Goal: Task Accomplishment & Management: Use online tool/utility

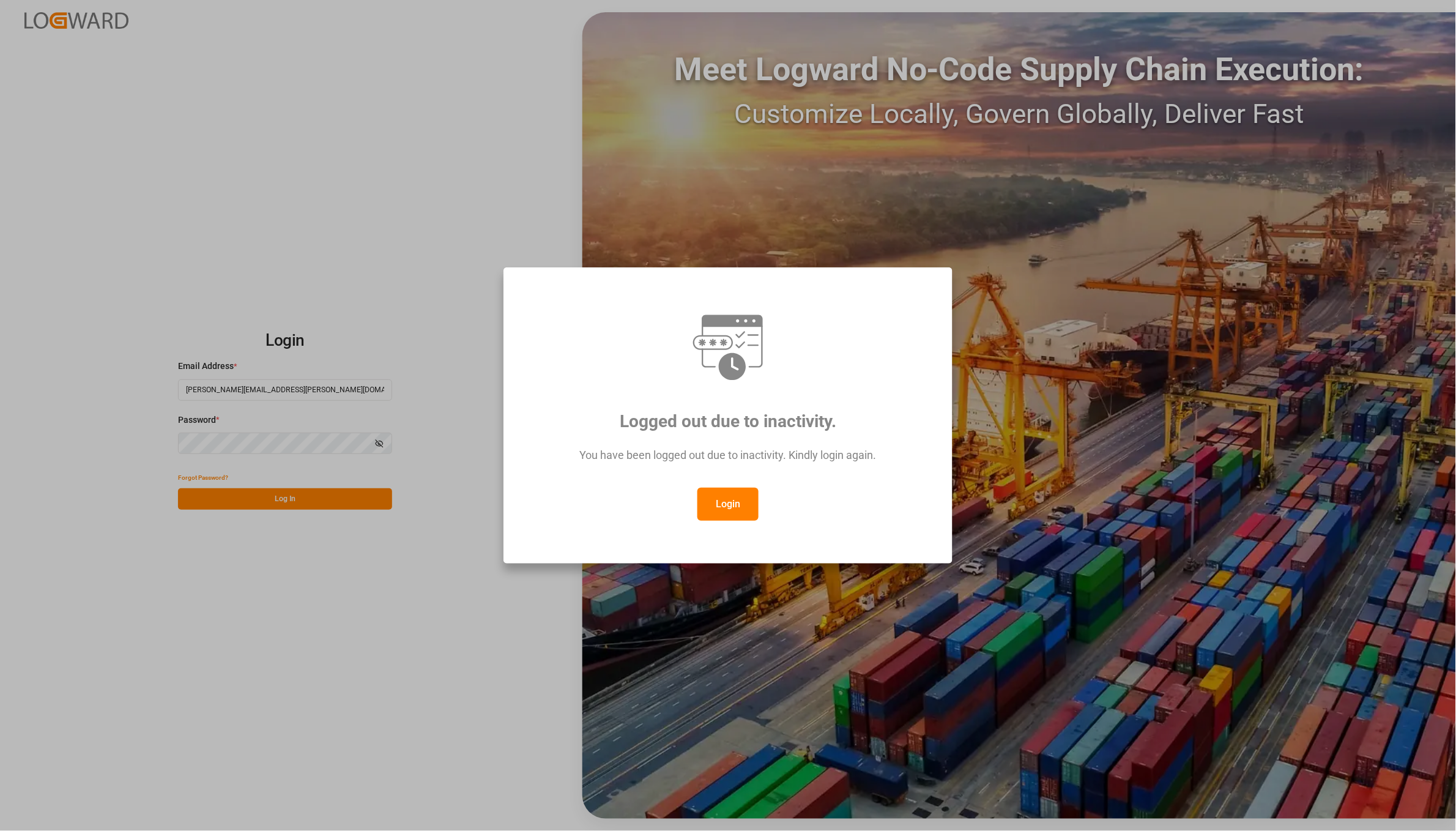
click at [739, 487] on button "Login" at bounding box center [727, 504] width 61 height 33
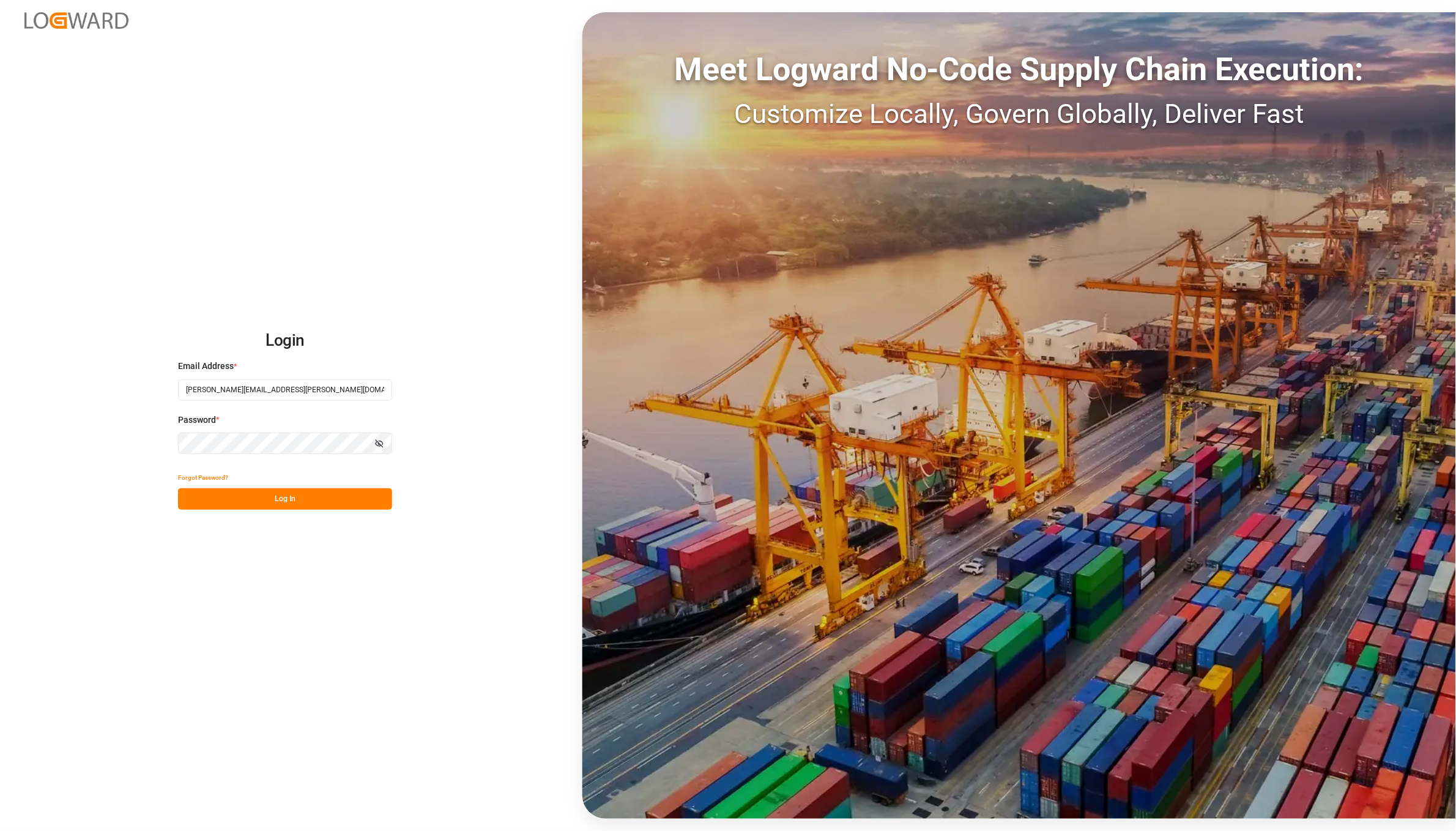
click at [325, 498] on button "Log In" at bounding box center [285, 498] width 214 height 21
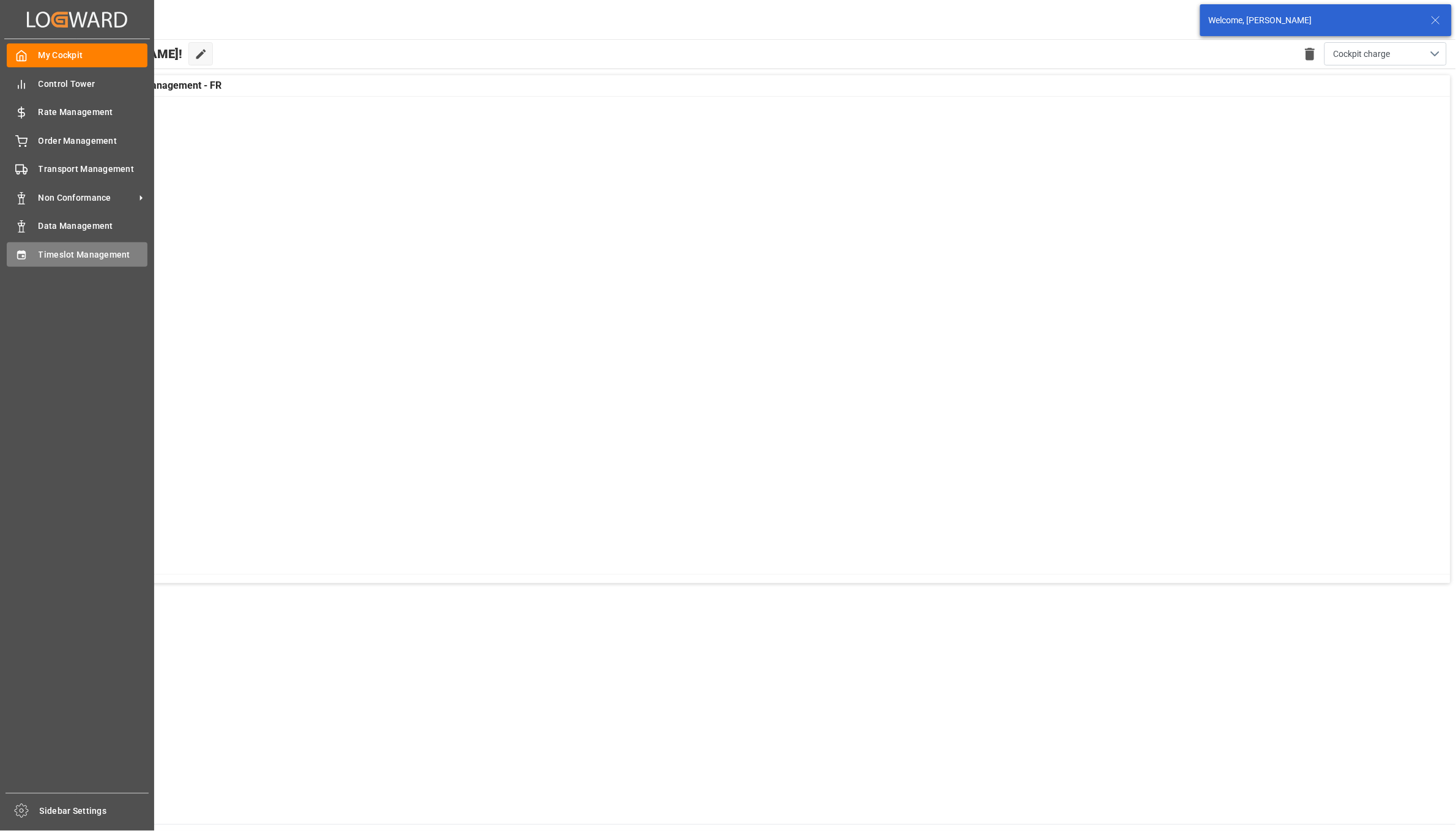
click at [26, 249] on icon at bounding box center [21, 255] width 12 height 12
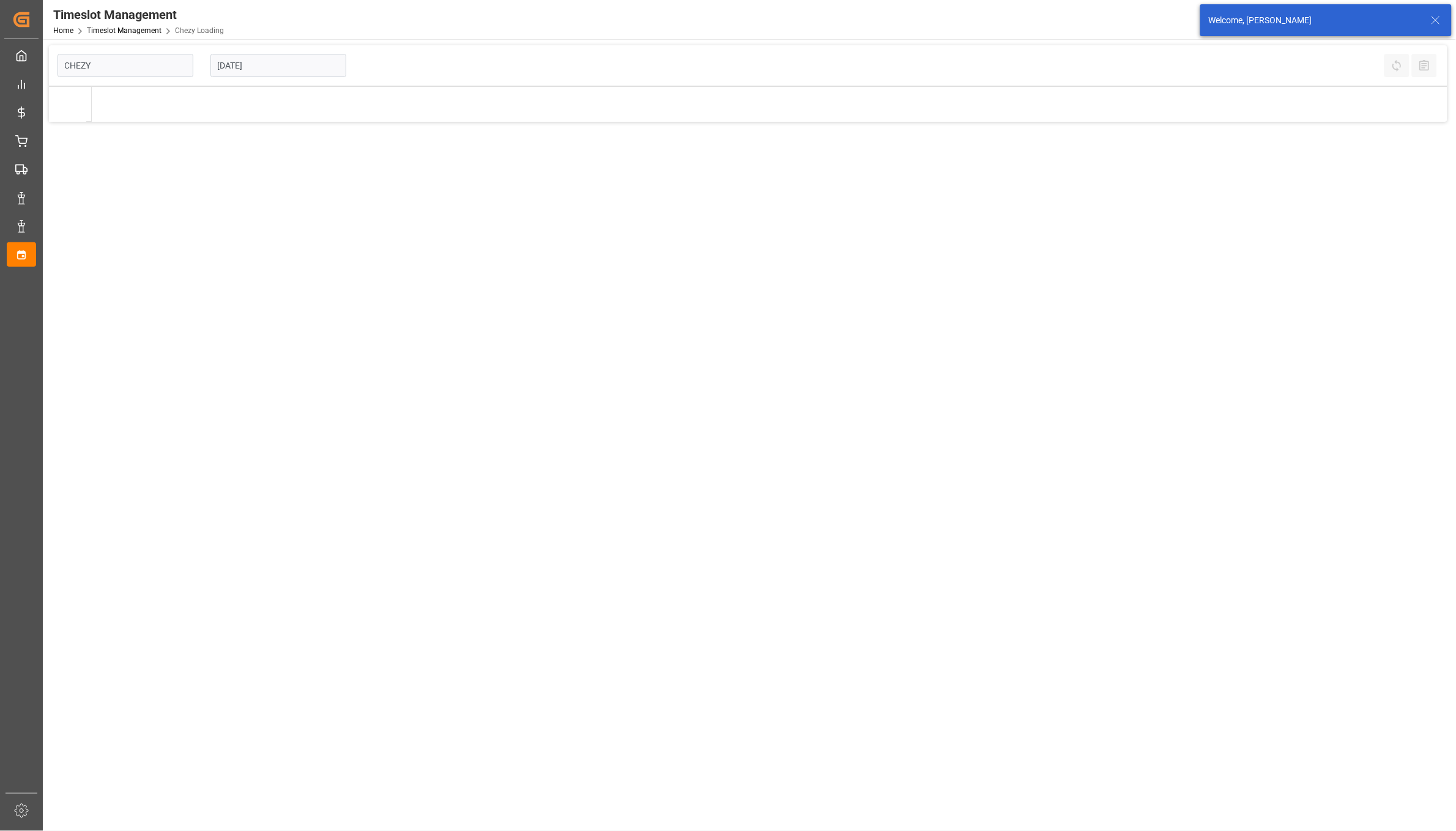
type input "Chezy Loading"
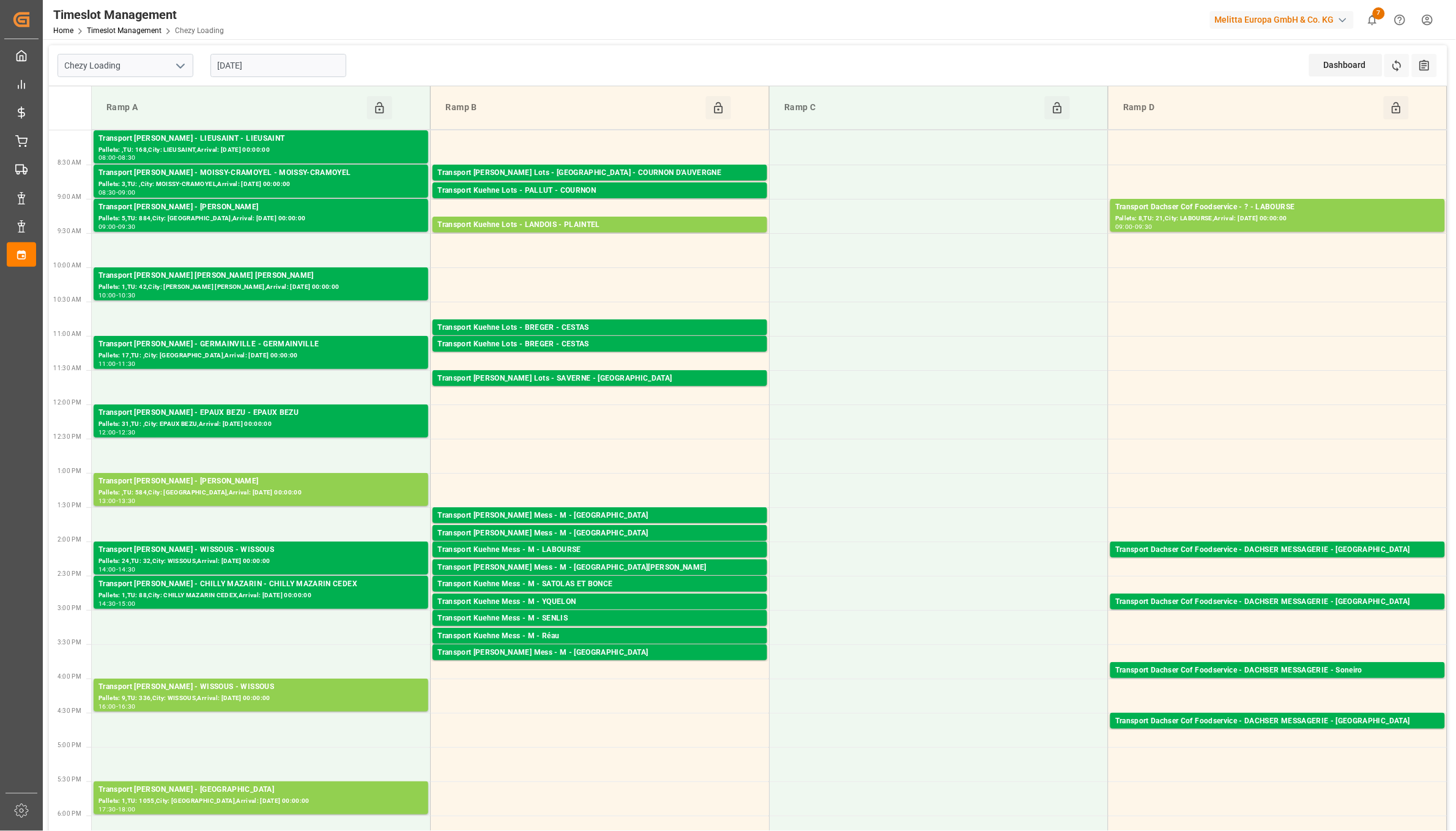
click at [181, 64] on icon "open menu" at bounding box center [181, 66] width 15 height 15
click at [178, 67] on polyline "close menu" at bounding box center [181, 66] width 7 height 4
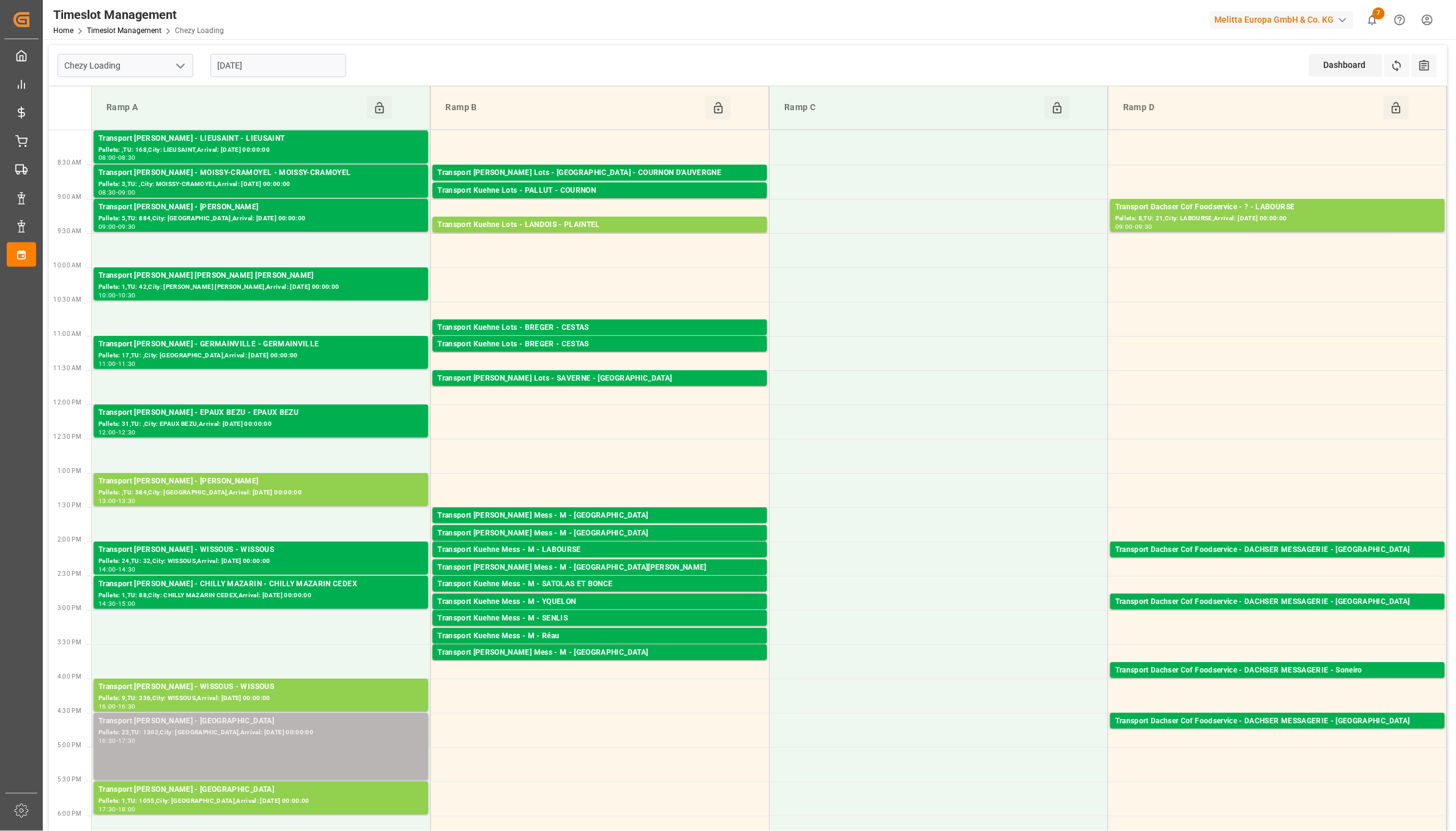
click at [354, 733] on div "Pallets: 23,TU: 1302,City: [GEOGRAPHIC_DATA],Arrival: [DATE] 00:00:00" at bounding box center [261, 733] width 325 height 10
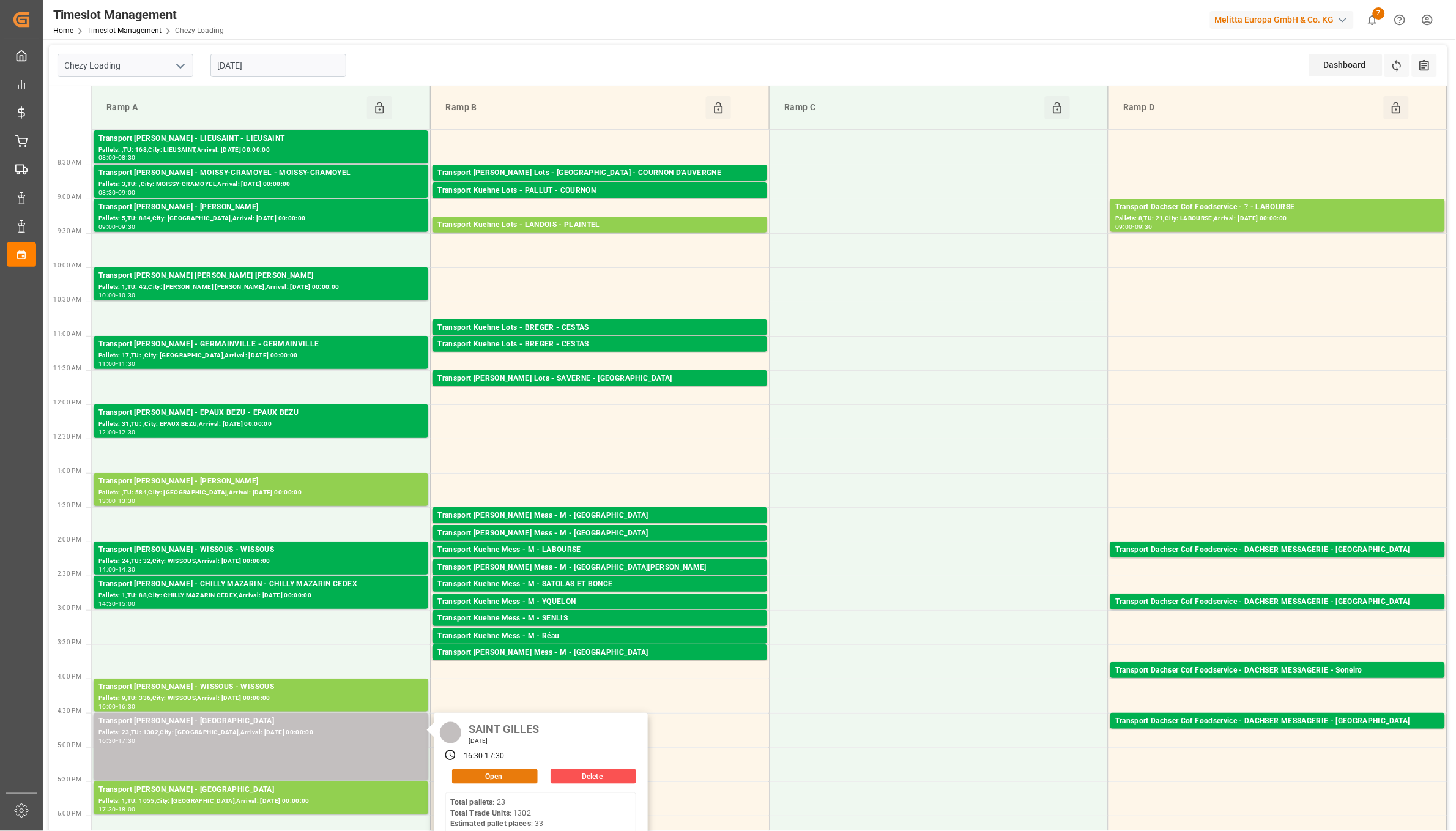
click at [499, 774] on button "Open" at bounding box center [495, 777] width 86 height 15
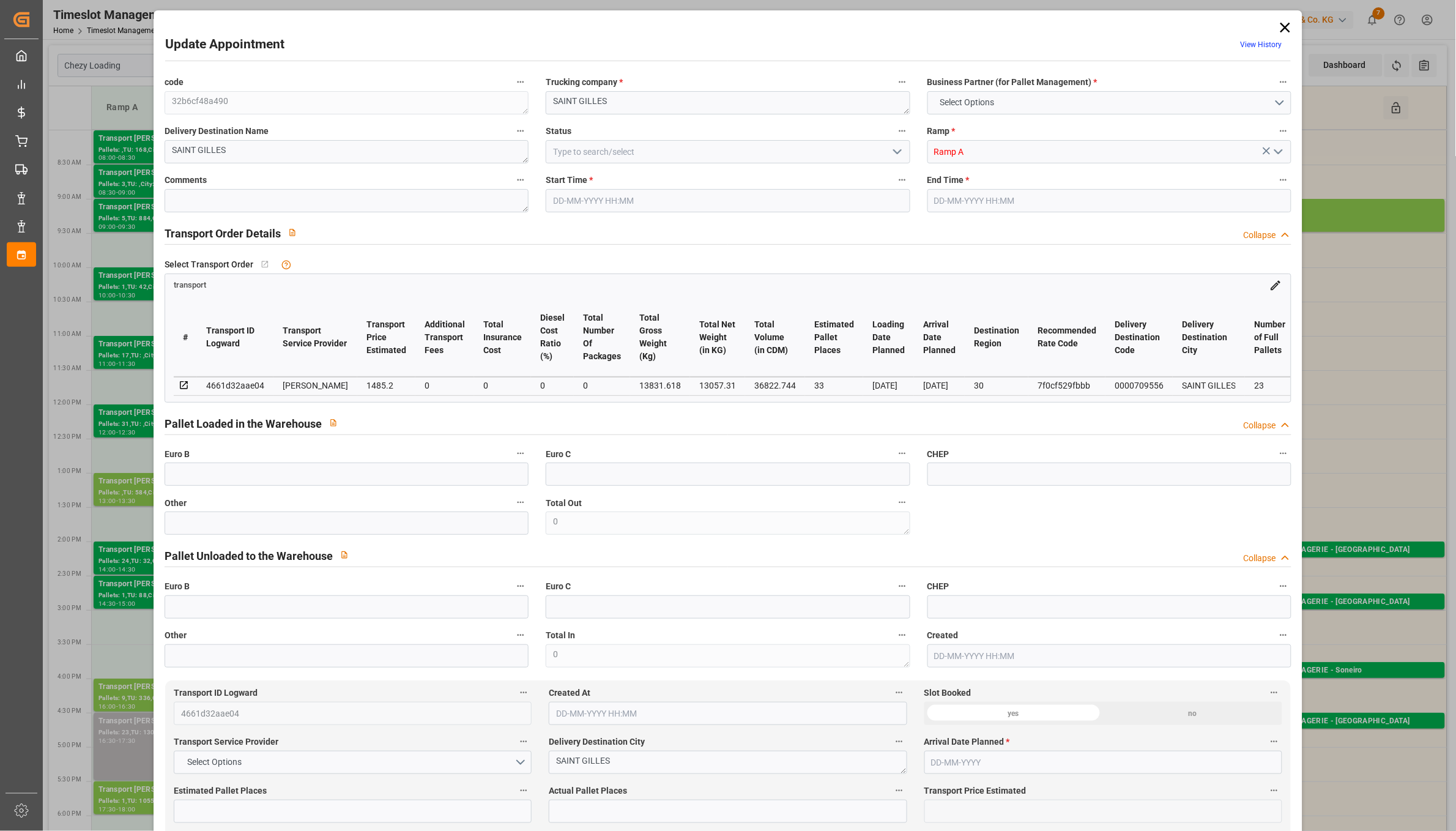
type input "33"
type input "1485.2"
type input "0"
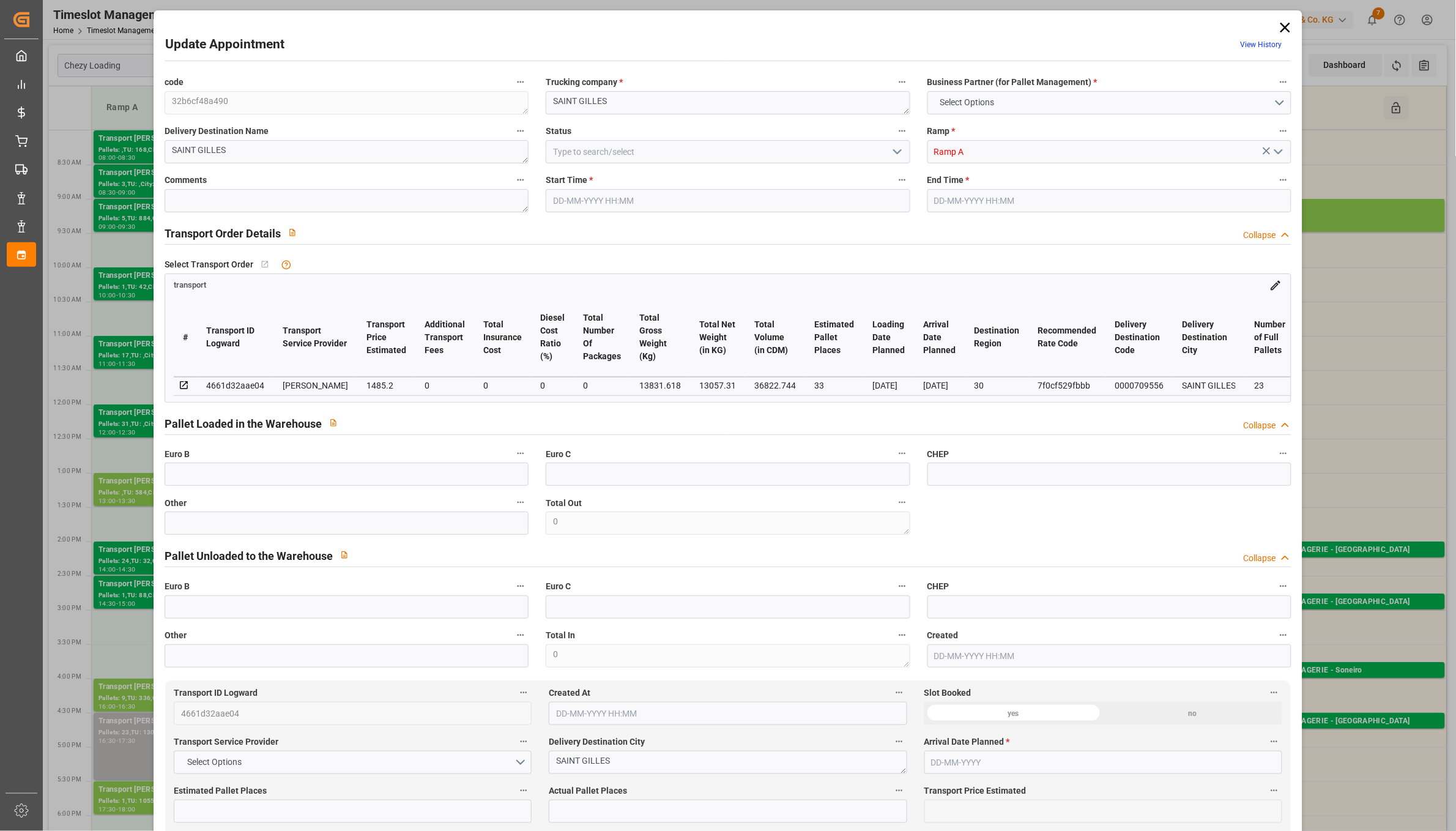
type input "1435.0002"
type input "-50.1998"
type input "0"
type input "13057.31"
type input "15500.596"
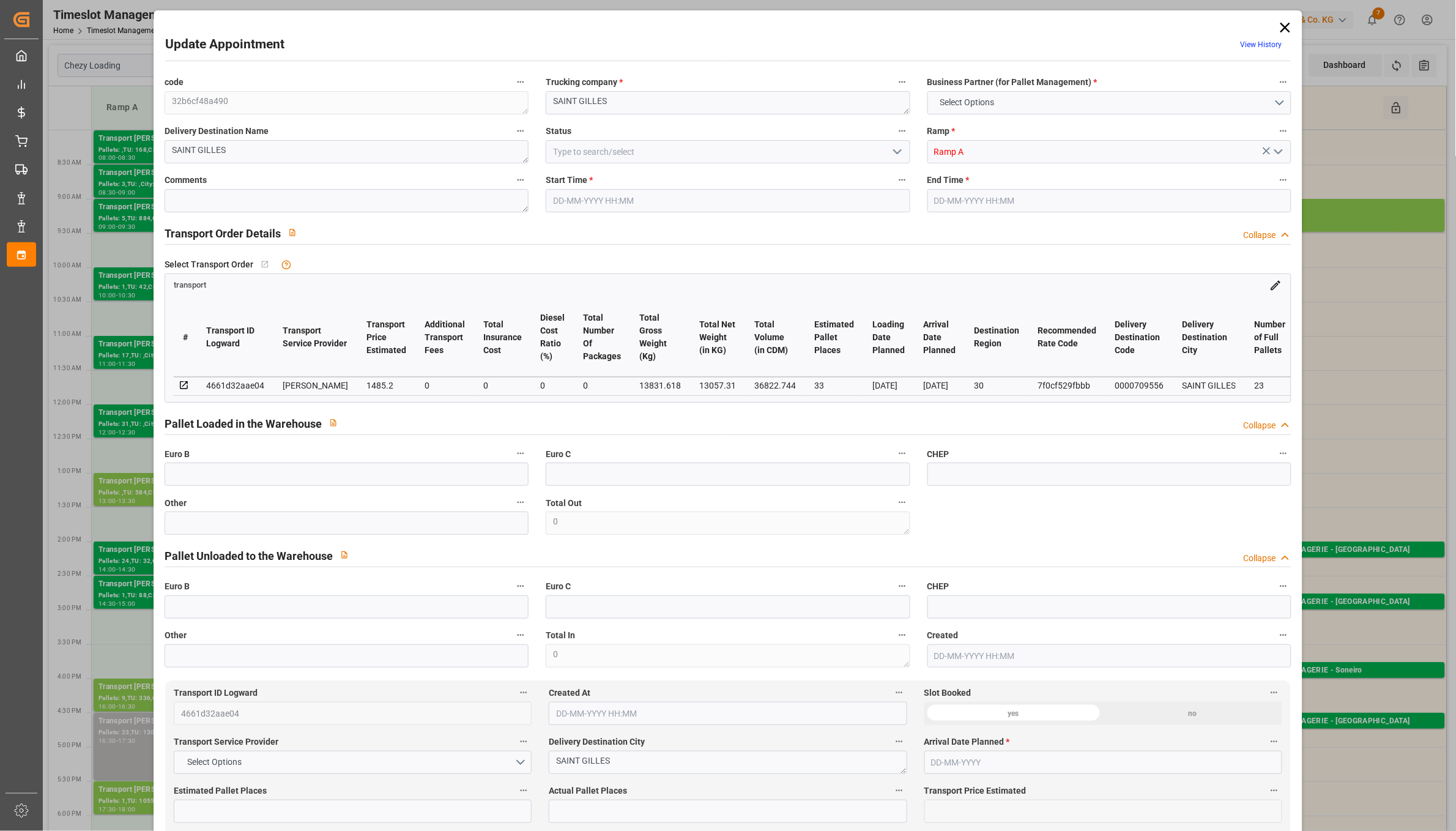
type input "36822.744"
type input "30"
type input "23"
type input "1302"
type input "41"
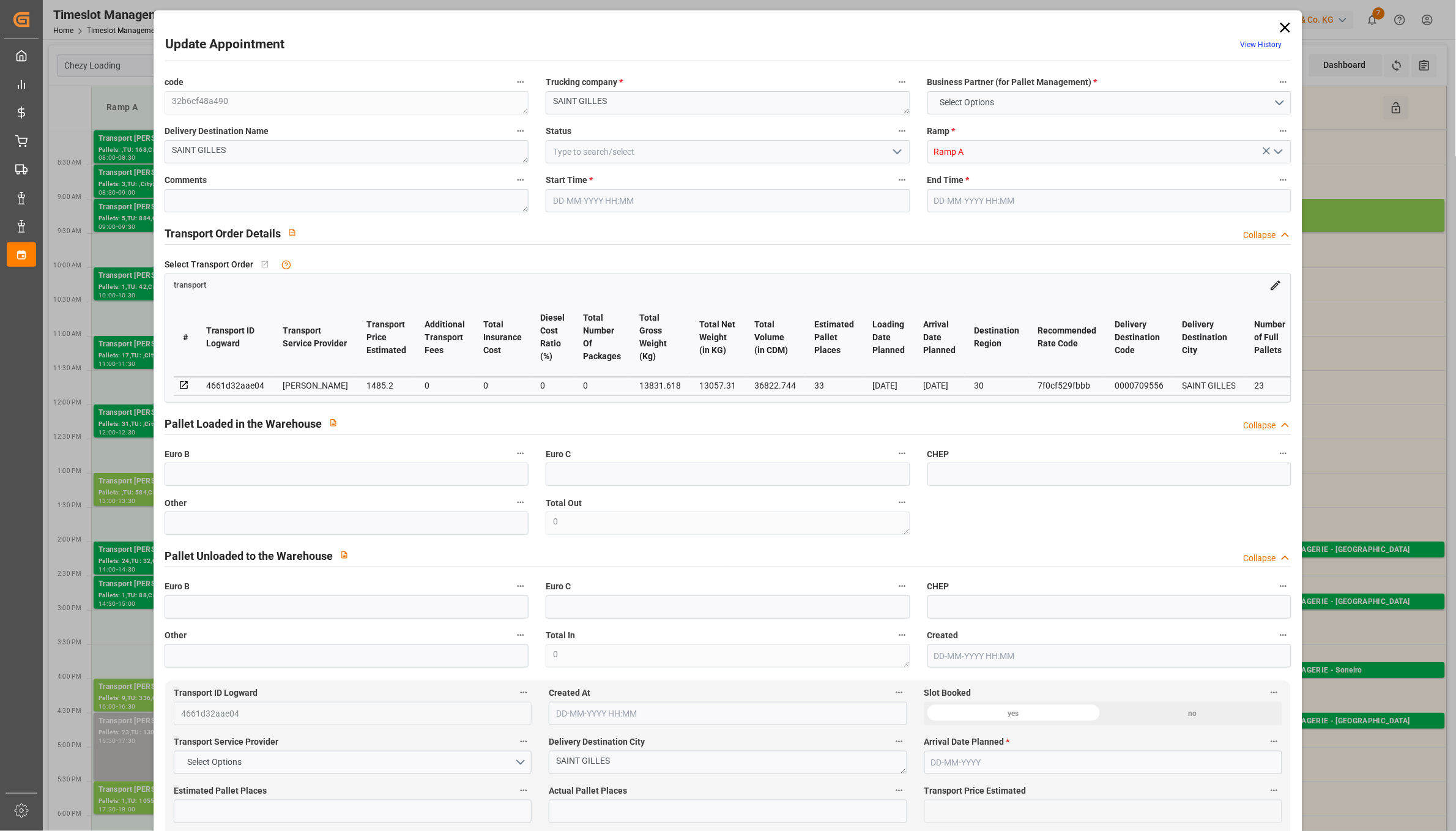
type input "101"
type input "13831.618"
type input "0"
type input "4710.8598"
type input "0"
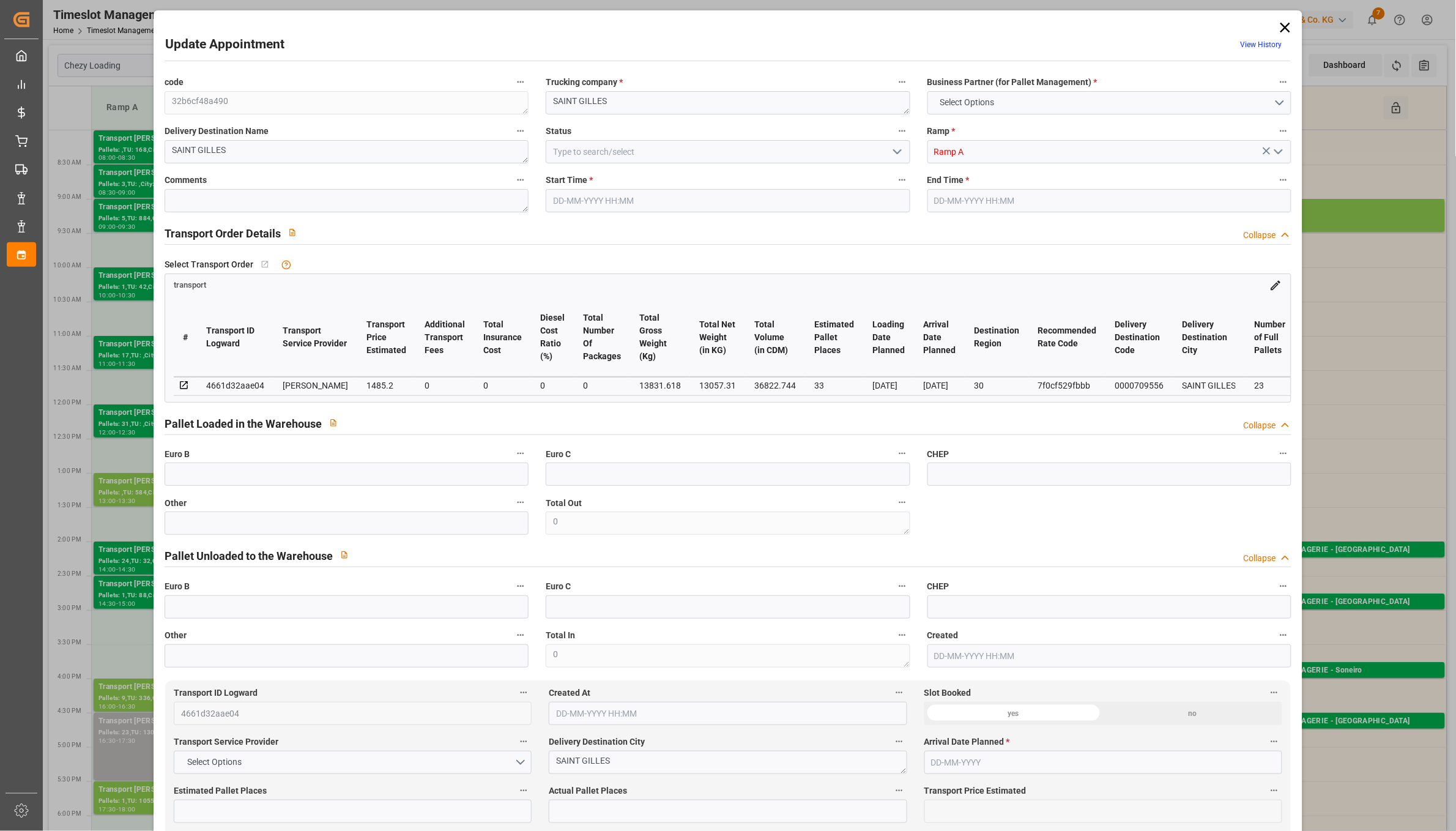
type input "0"
type input "21"
type input "35"
type input "[DATE] 16:30"
type input "[DATE] 17:30"
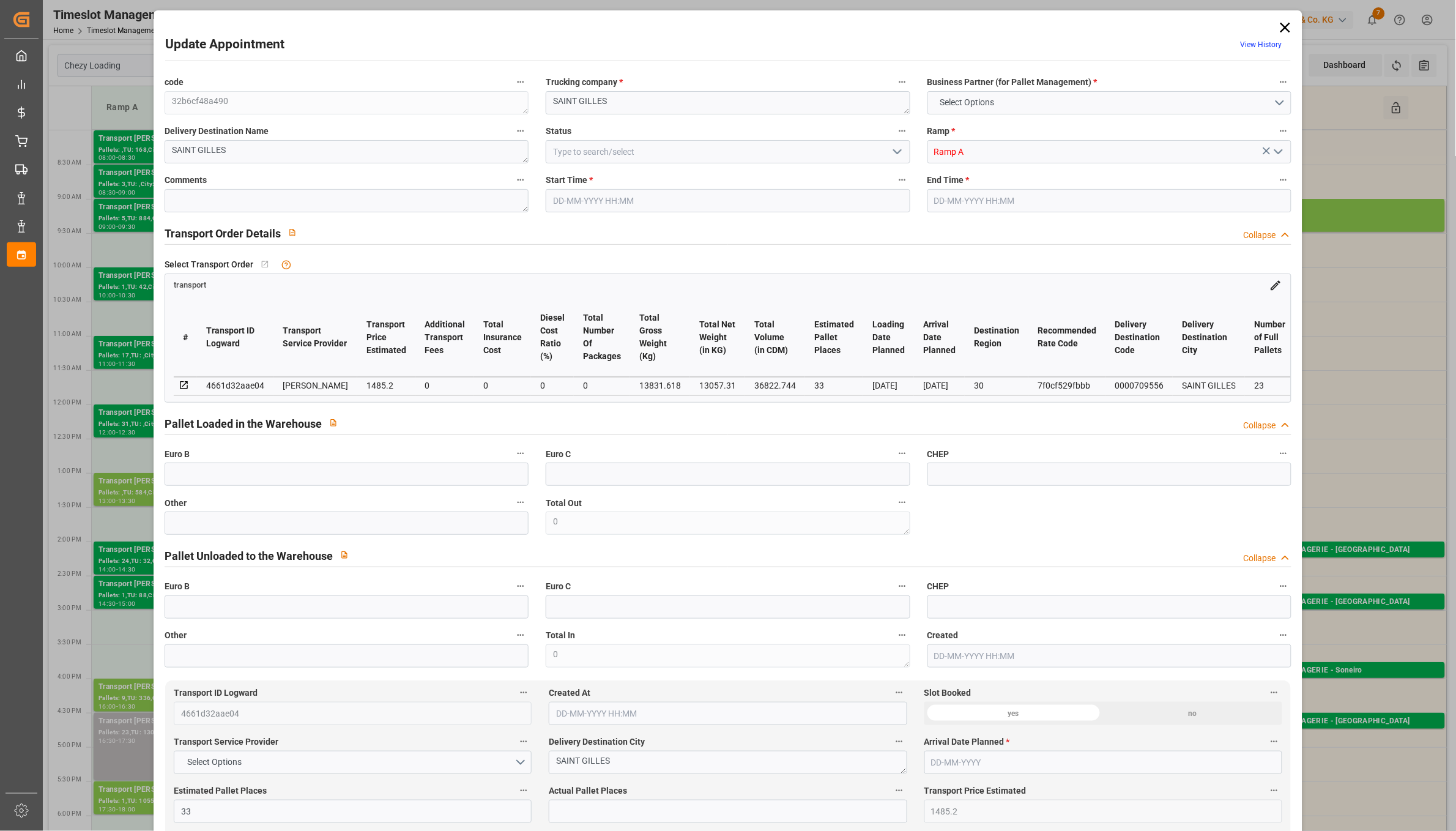
type input "[DATE] 14:37"
type input "[DATE] 13:14"
type input "[DATE]"
click at [1256, 45] on link "View History" at bounding box center [1262, 45] width 42 height 9
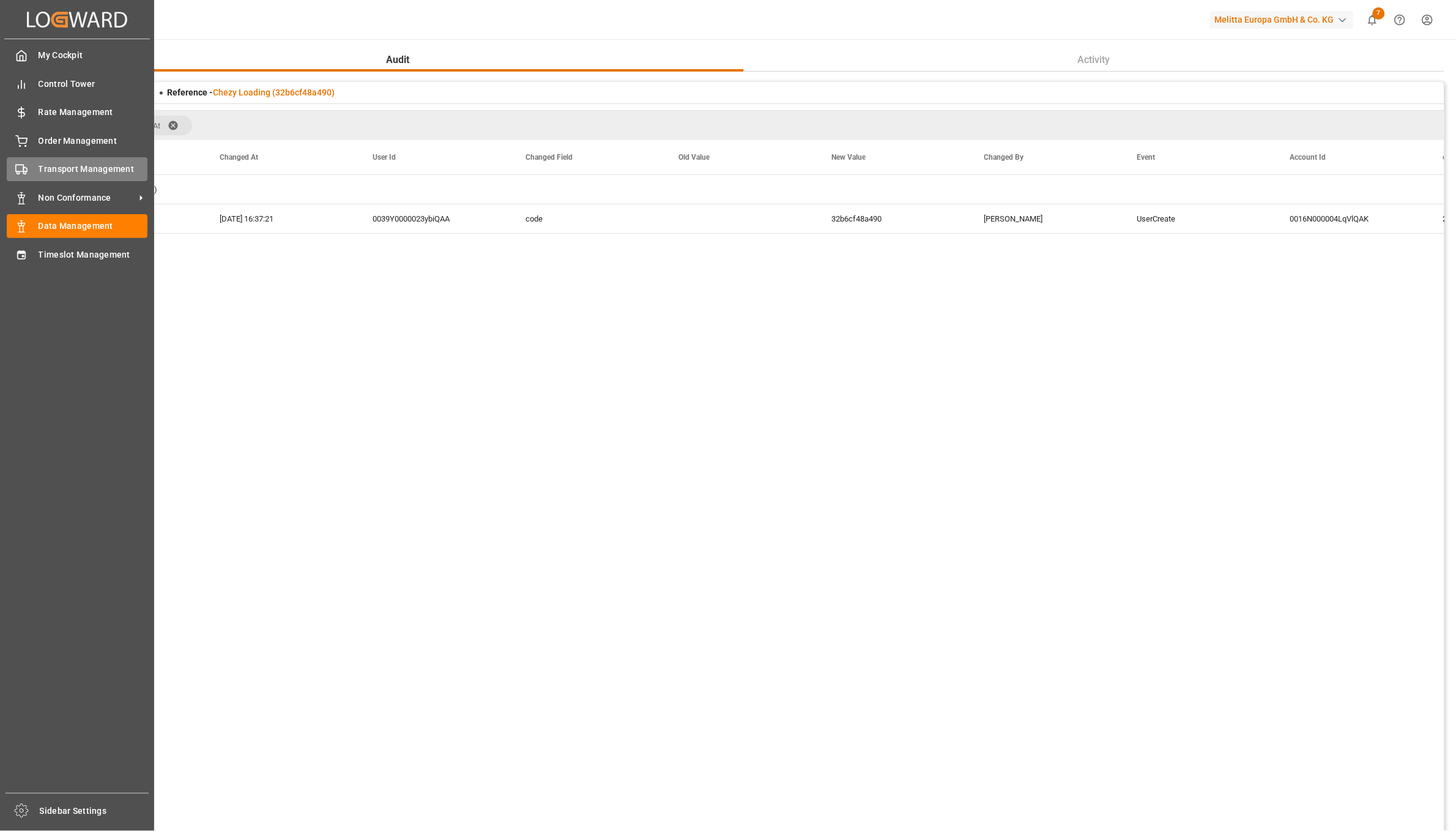
click at [35, 170] on div "Transport Management Transport Management" at bounding box center [77, 169] width 141 height 24
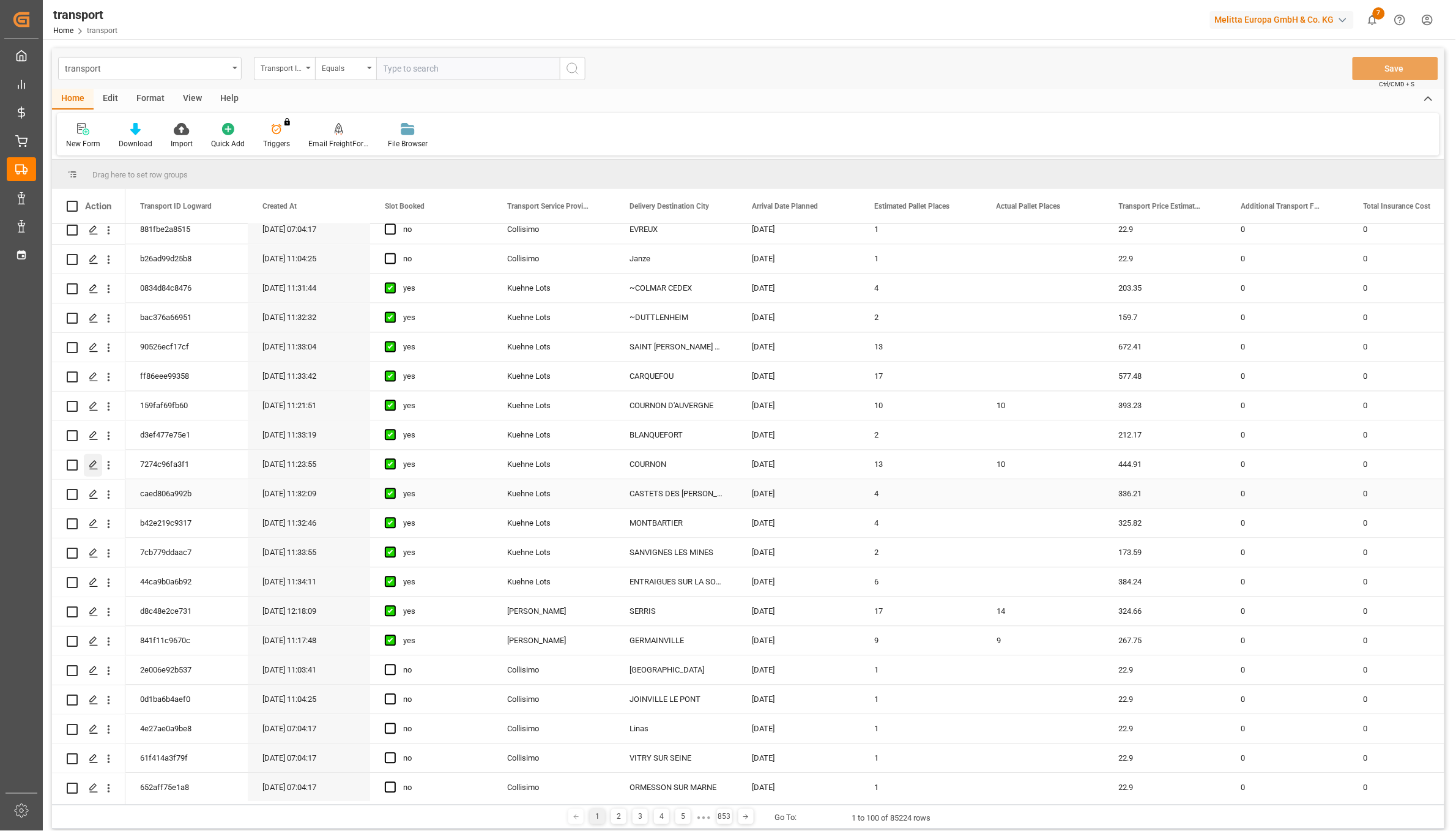
scroll to position [979, 0]
click at [106, 437] on icon "open menu" at bounding box center [109, 435] width 13 height 13
click at [149, 556] on span "Audit Trail" at bounding box center [189, 562] width 112 height 13
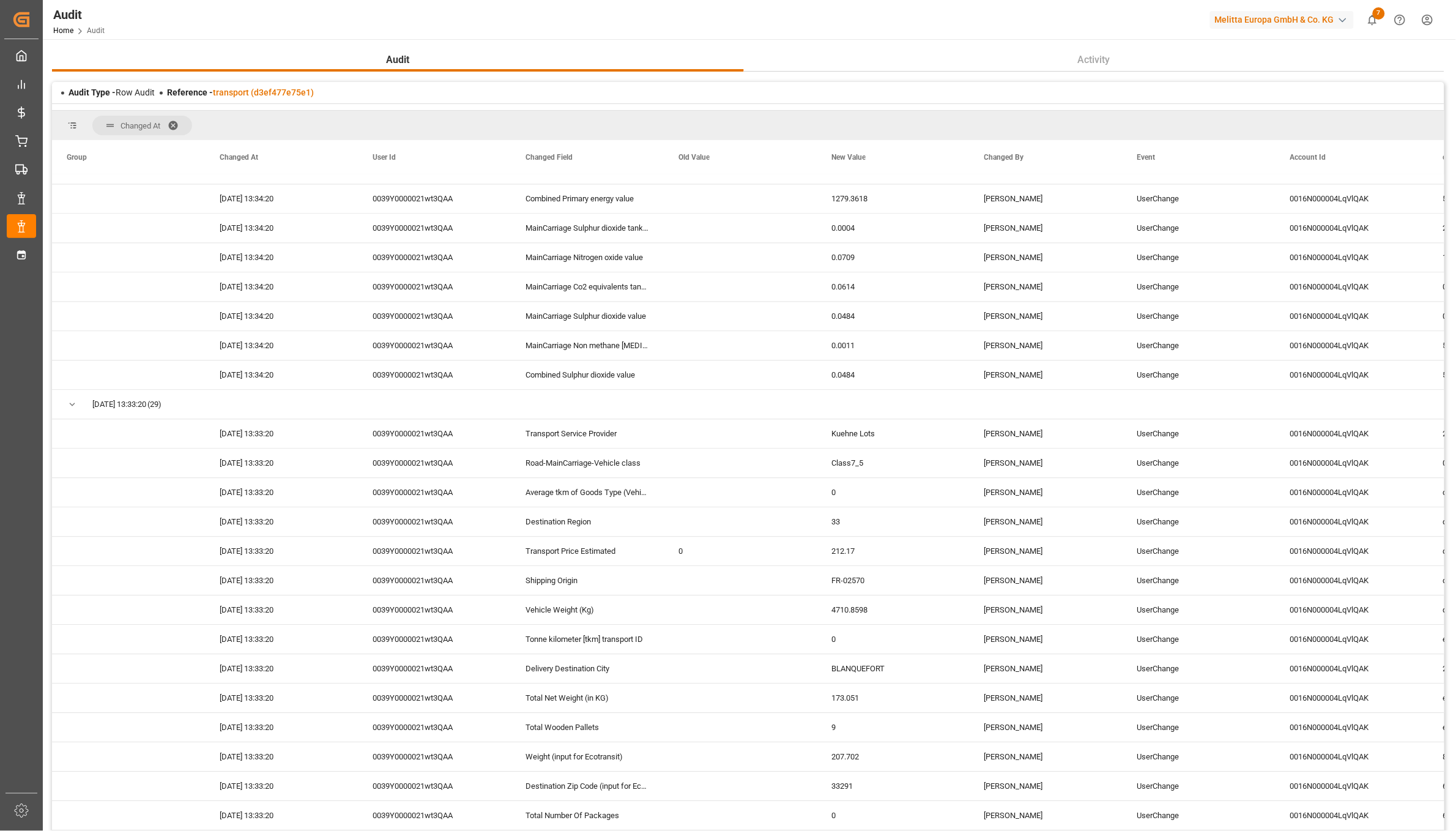
scroll to position [1224, 0]
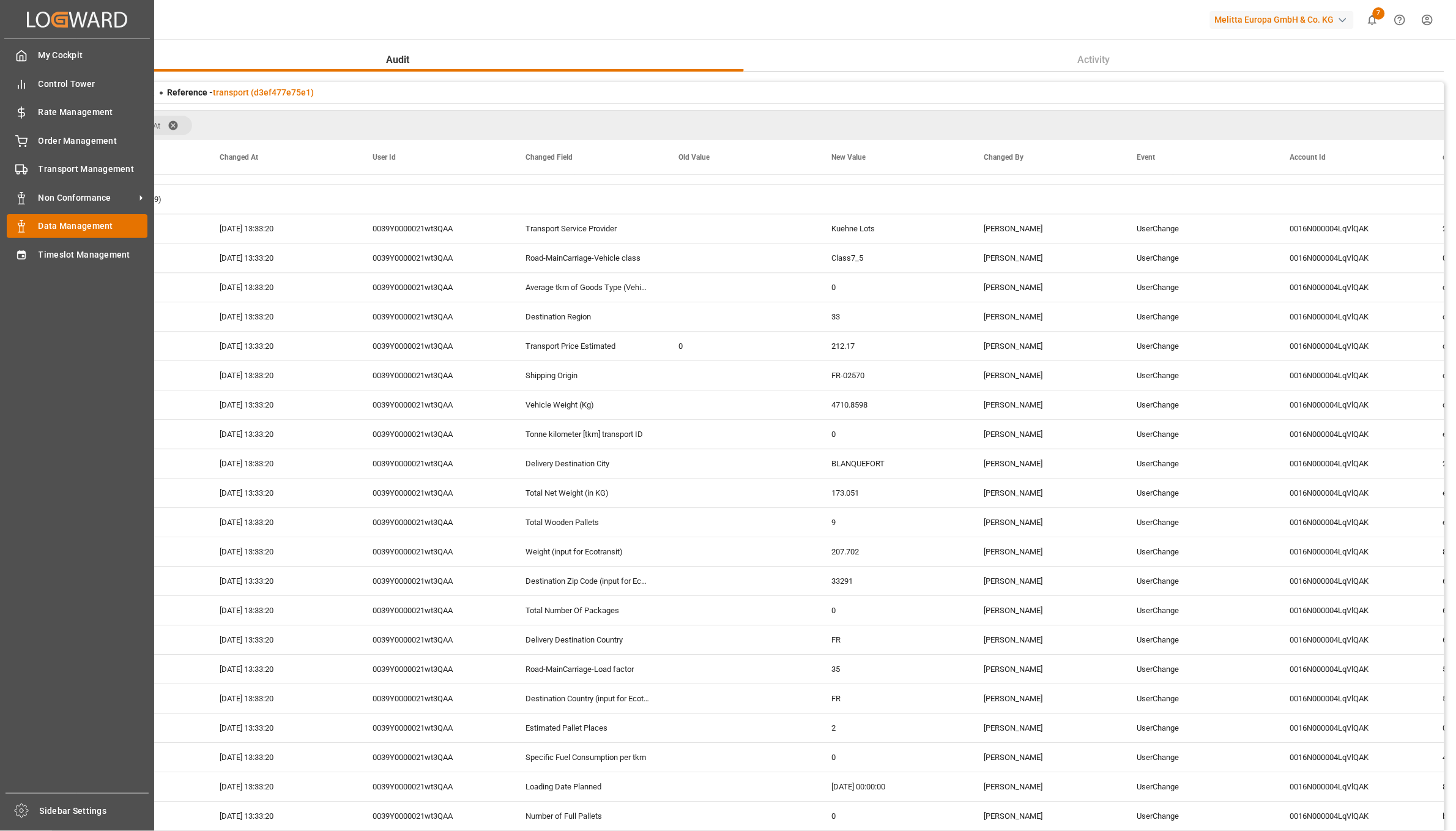
click at [21, 221] on line at bounding box center [21, 221] width 2 height 0
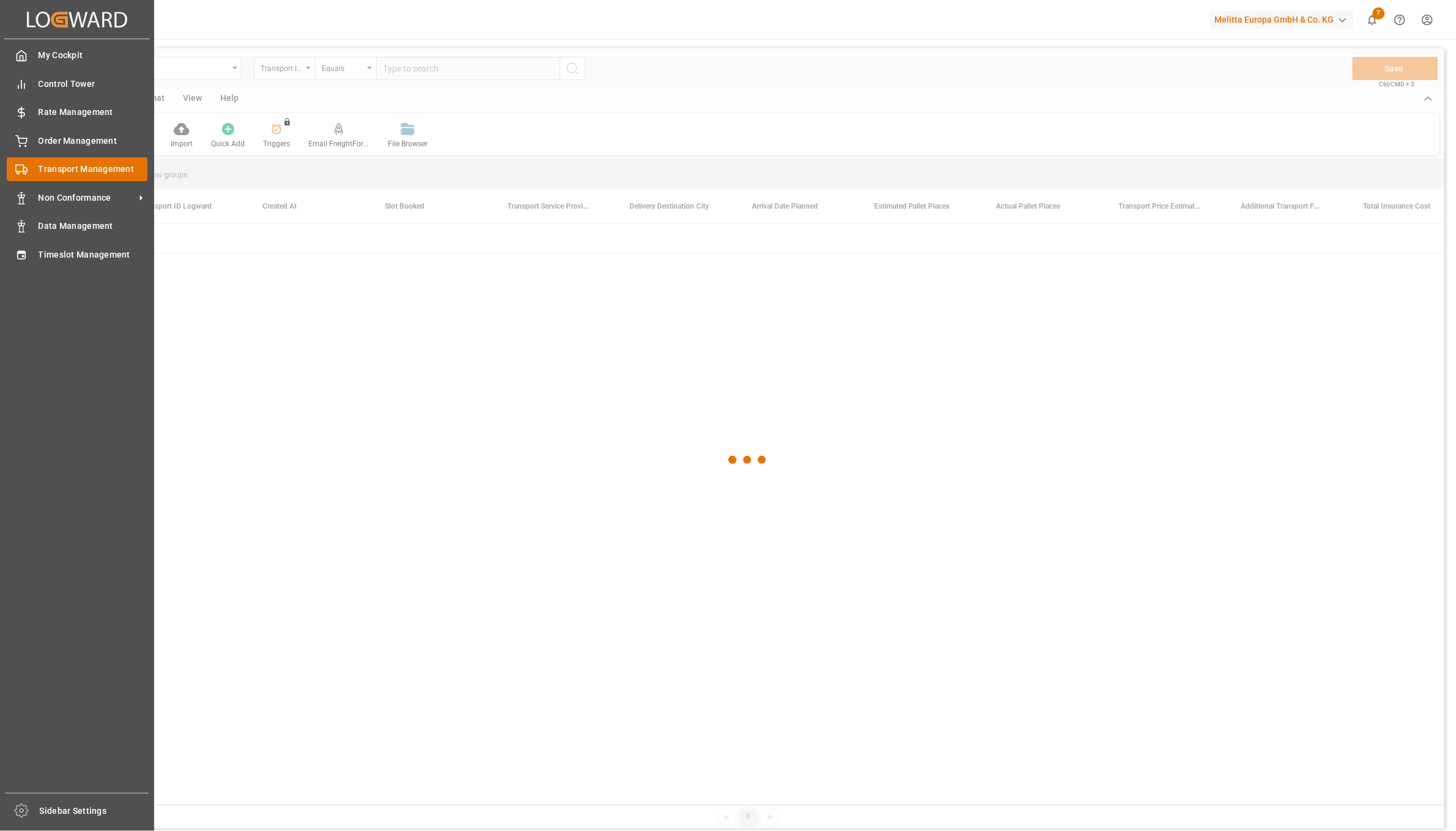
click at [52, 167] on span "Transport Management" at bounding box center [93, 170] width 109 height 13
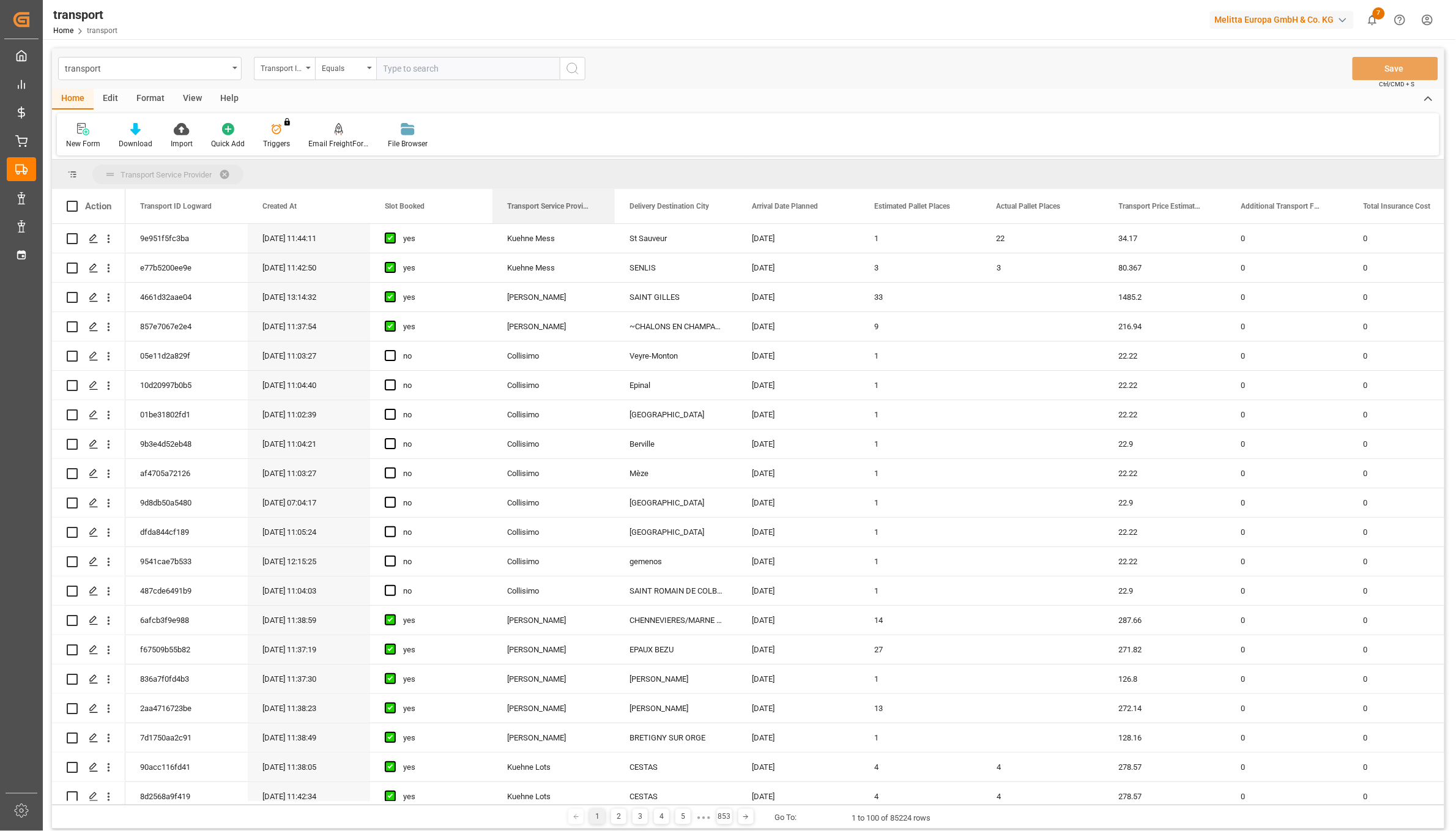
drag, startPoint x: 572, startPoint y: 206, endPoint x: 490, endPoint y: 170, distance: 89.6
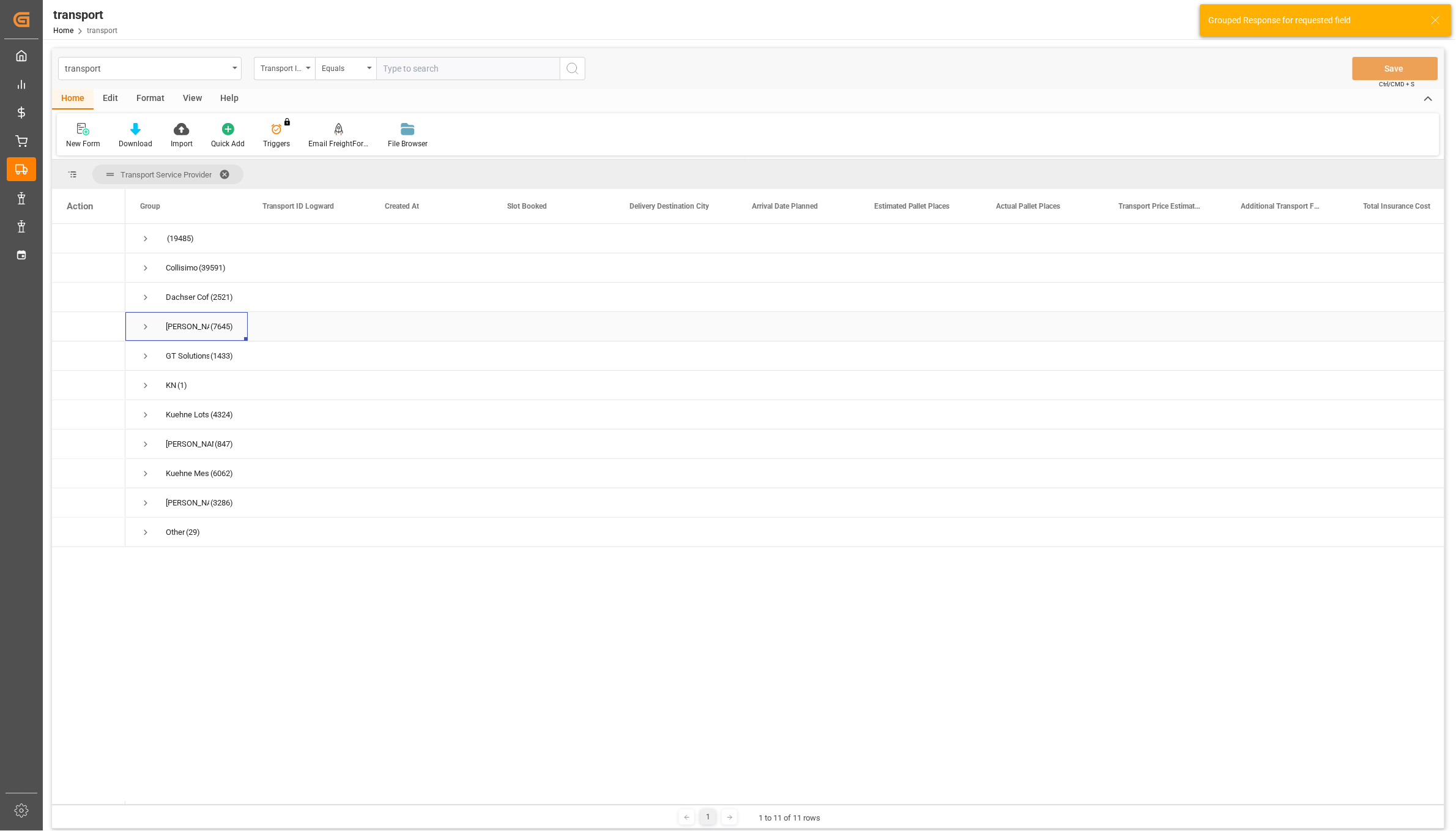
click at [145, 326] on span "Press SPACE to select this row." at bounding box center [145, 327] width 11 height 11
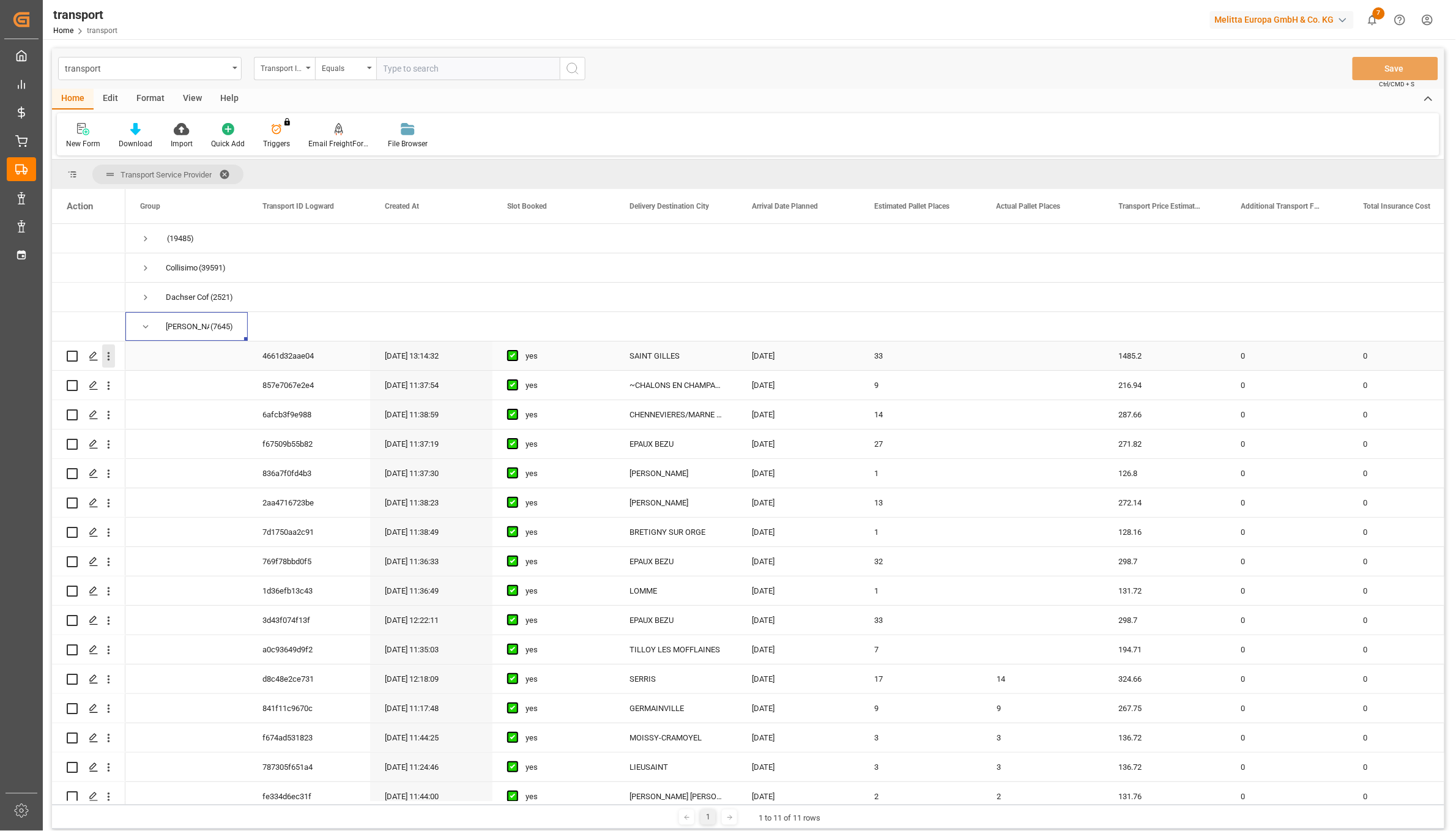
click at [110, 352] on icon "open menu" at bounding box center [109, 357] width 13 height 13
click at [157, 480] on span "Audit Trail" at bounding box center [189, 483] width 112 height 13
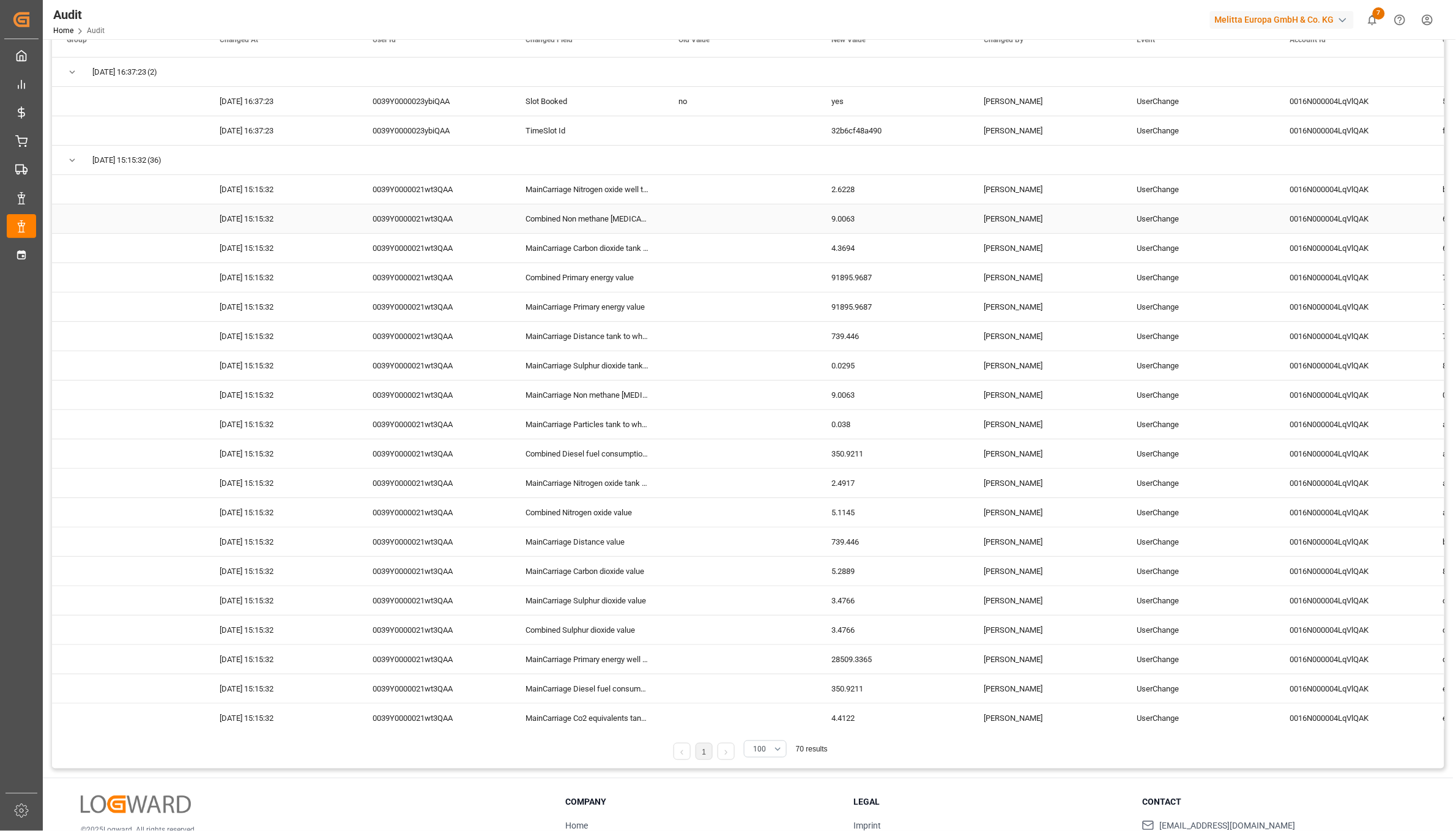
scroll to position [40, 0]
